Goal: Go to known website: Go to known website

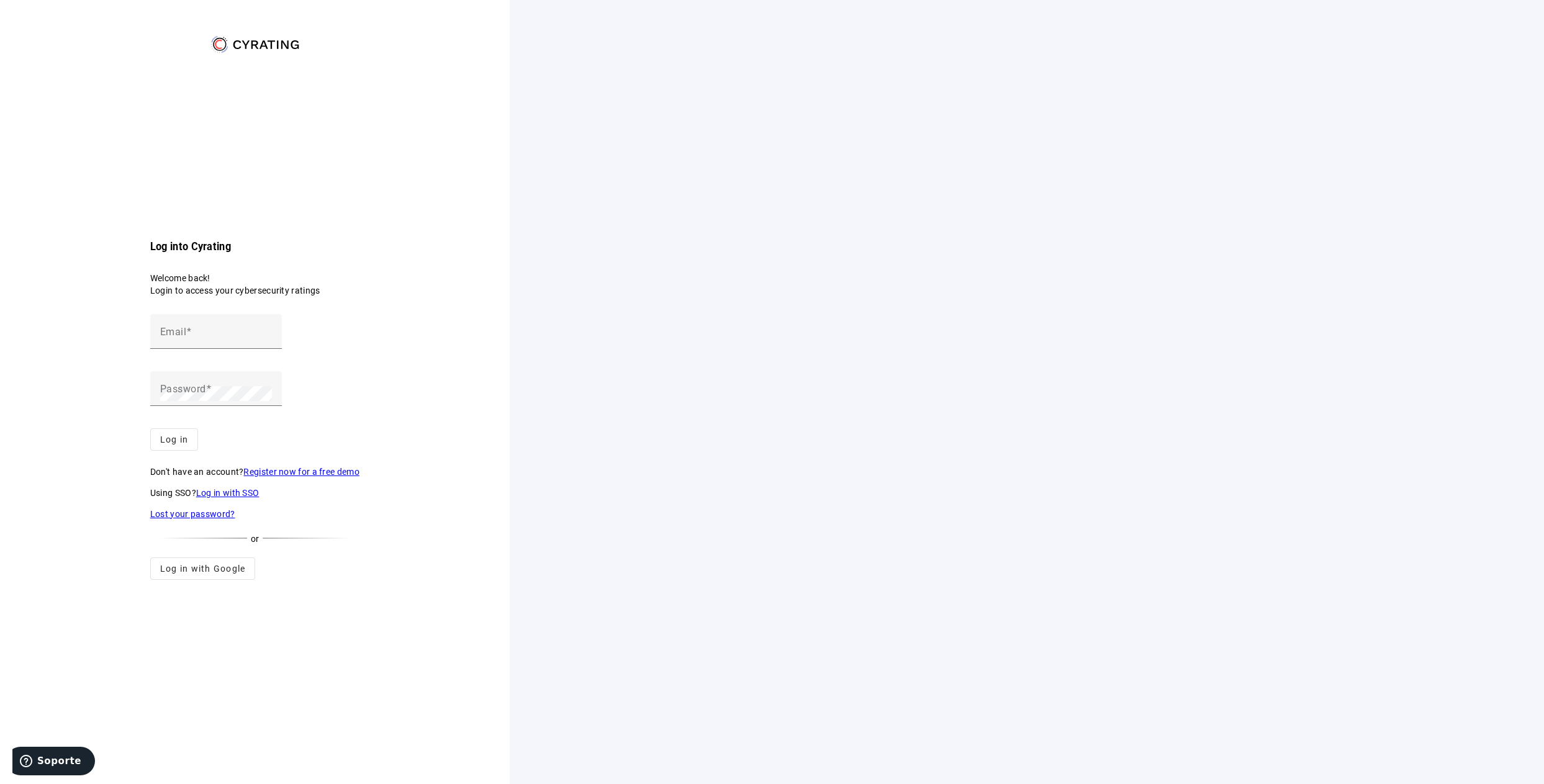
click at [236, 489] on link "Log in with SSO" at bounding box center [228, 493] width 63 height 10
